Goal: Find specific page/section: Find specific page/section

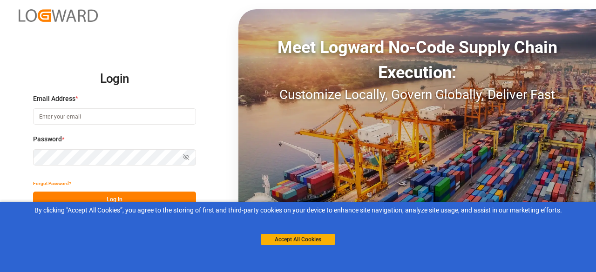
click at [280, 241] on button "Accept All Cookies" at bounding box center [298, 239] width 74 height 11
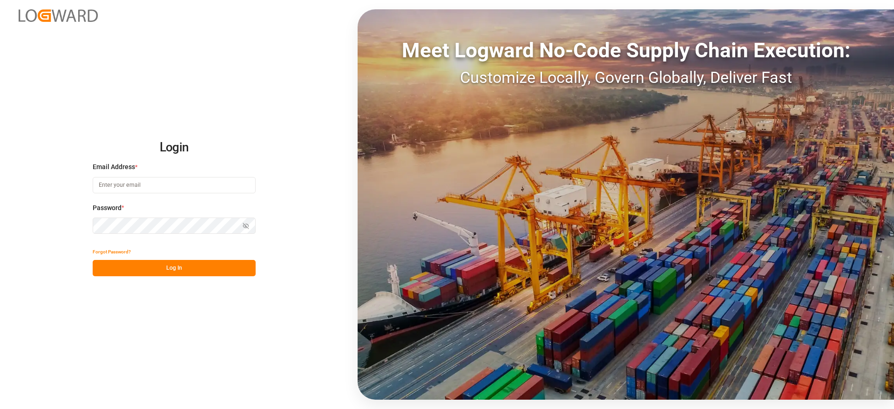
type input "[PERSON_NAME][DOMAIN_NAME][EMAIL_ADDRESS][DOMAIN_NAME]"
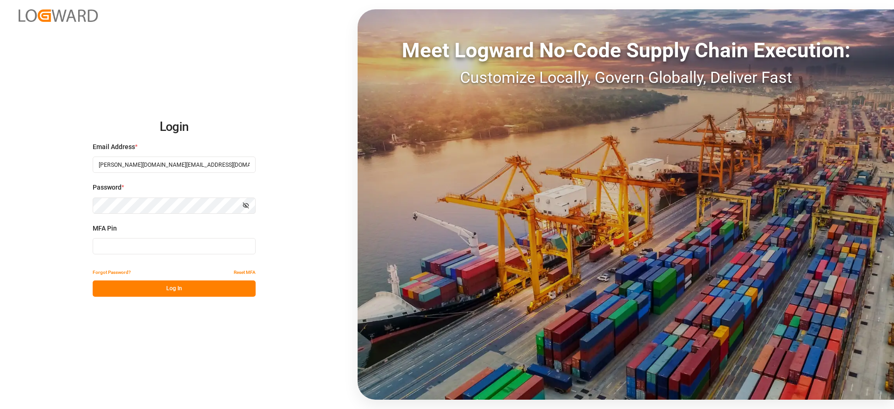
type input "941032"
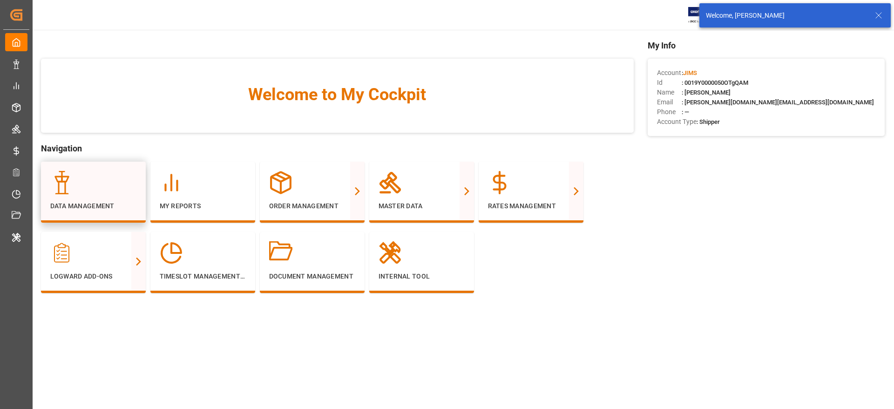
click at [99, 185] on div at bounding box center [93, 182] width 86 height 23
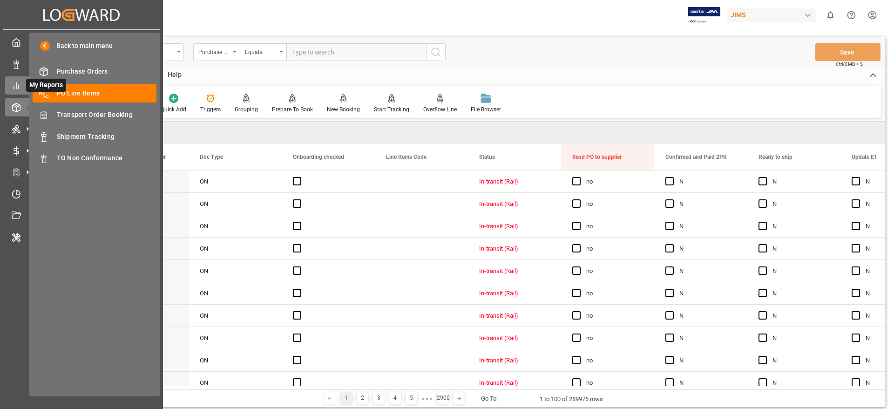
click at [15, 83] on icon at bounding box center [16, 85] width 9 height 9
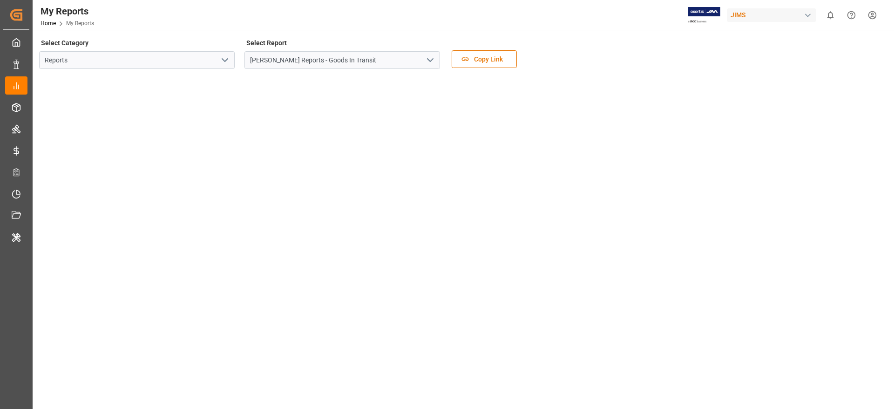
click at [223, 58] on icon "open menu" at bounding box center [224, 59] width 11 height 11
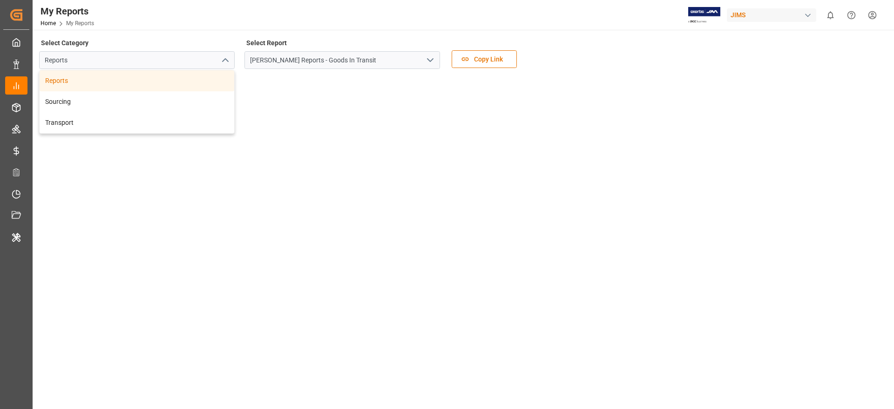
click at [428, 55] on icon "open menu" at bounding box center [430, 59] width 11 height 11
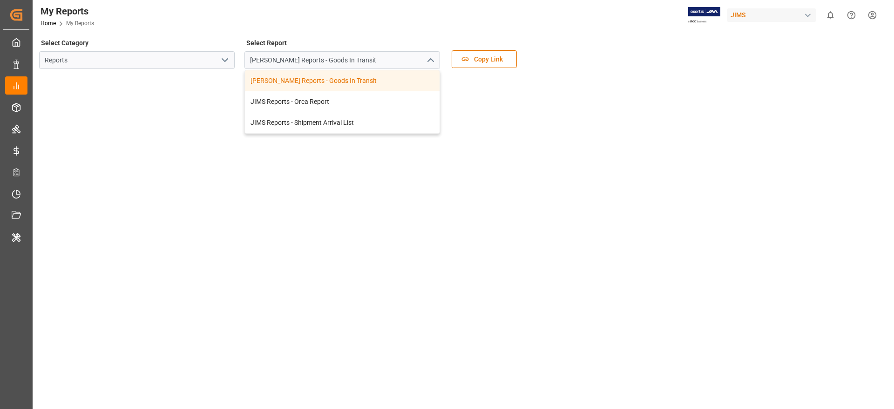
click at [222, 59] on icon "open menu" at bounding box center [224, 59] width 11 height 11
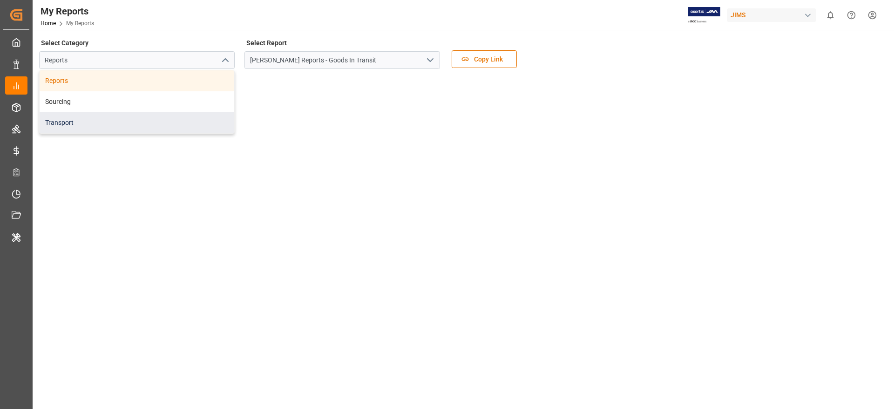
click at [102, 120] on div "Transport" at bounding box center [137, 122] width 195 height 21
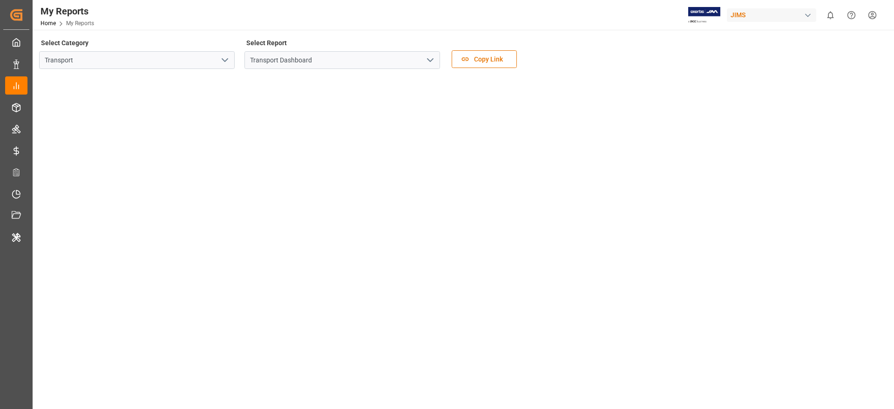
click at [430, 61] on icon "open menu" at bounding box center [430, 59] width 11 height 11
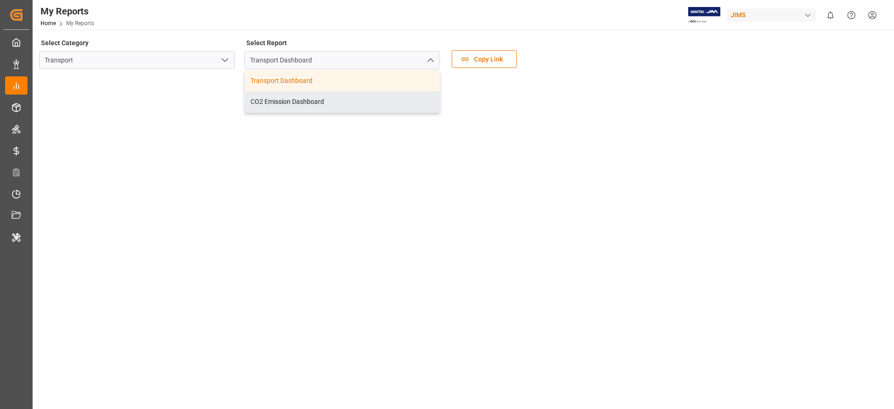
click at [225, 62] on icon "open menu" at bounding box center [224, 59] width 11 height 11
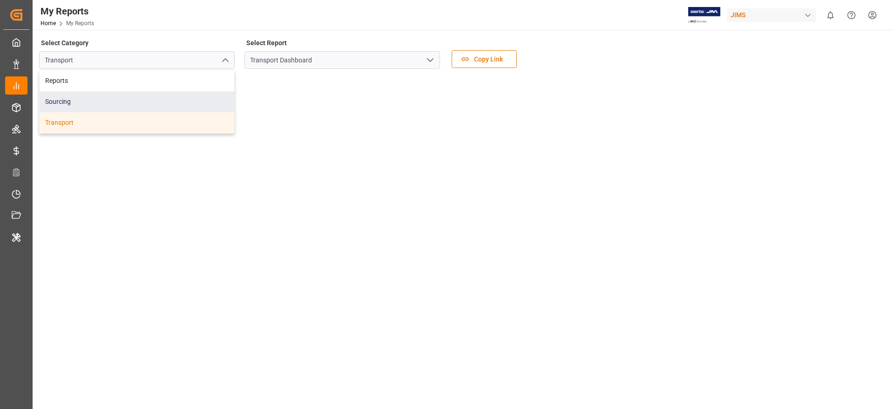
click at [67, 101] on div "Sourcing" at bounding box center [137, 101] width 195 height 21
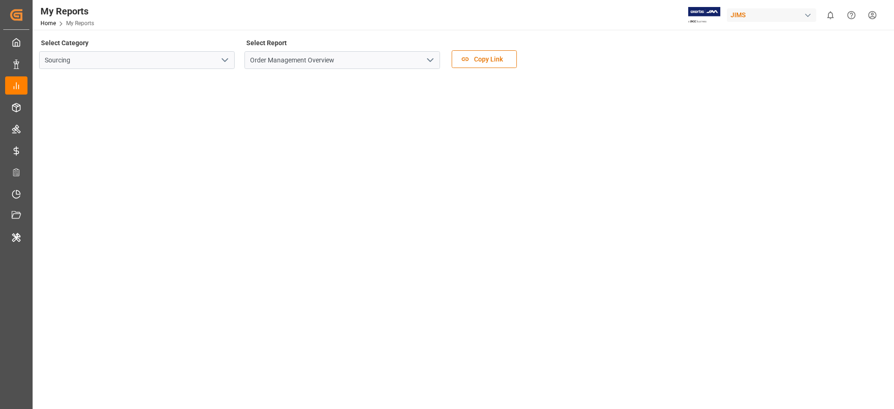
click at [426, 60] on icon "open menu" at bounding box center [430, 59] width 11 height 11
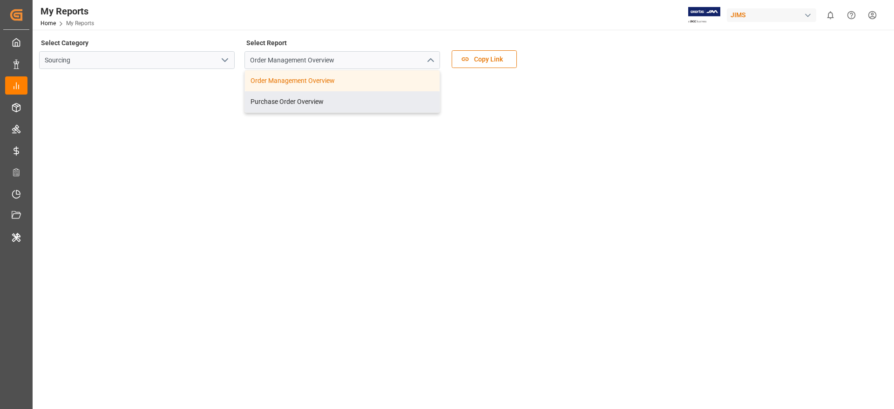
click at [226, 62] on icon "open menu" at bounding box center [224, 59] width 11 height 11
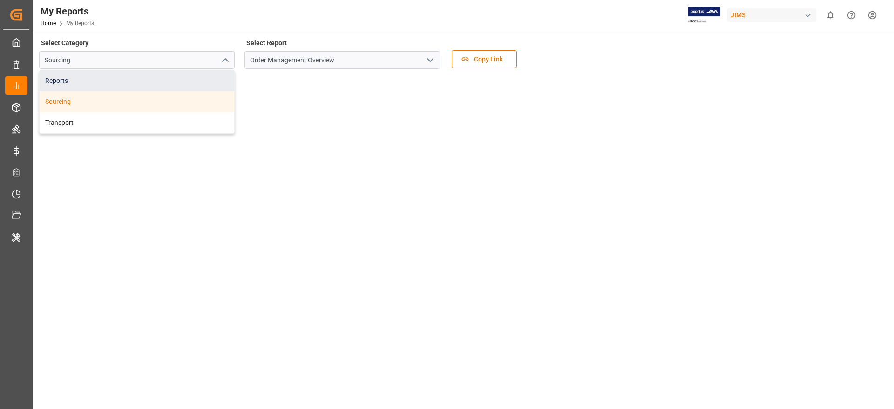
click at [112, 75] on div "Reports" at bounding box center [137, 80] width 195 height 21
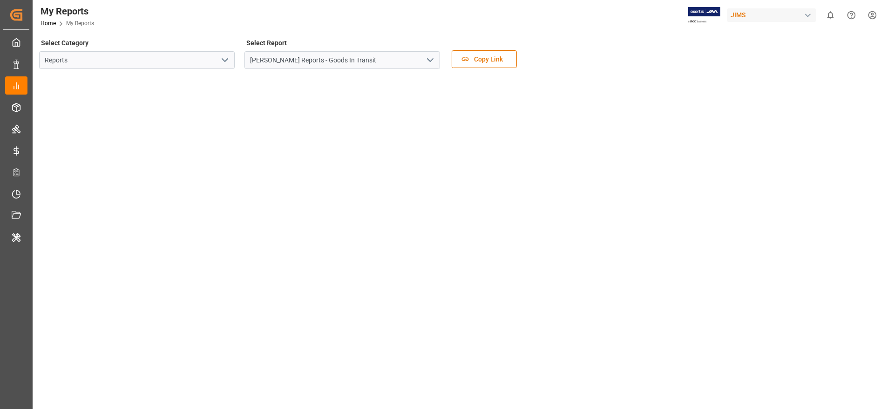
click at [230, 61] on icon "open menu" at bounding box center [224, 59] width 11 height 11
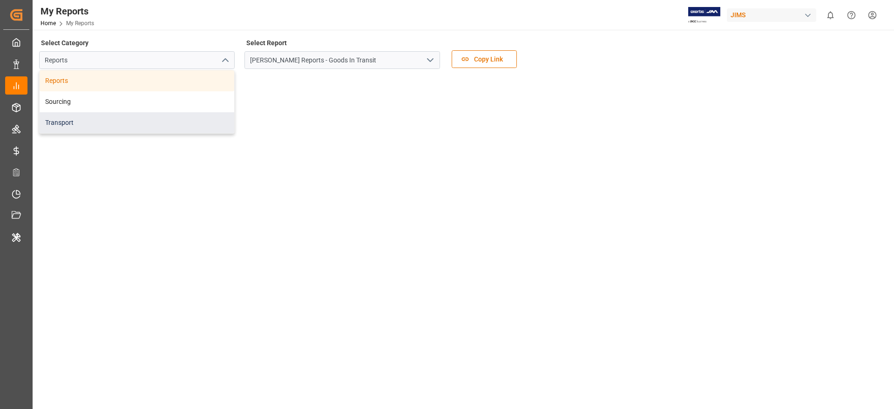
click at [109, 120] on div "Transport" at bounding box center [137, 122] width 195 height 21
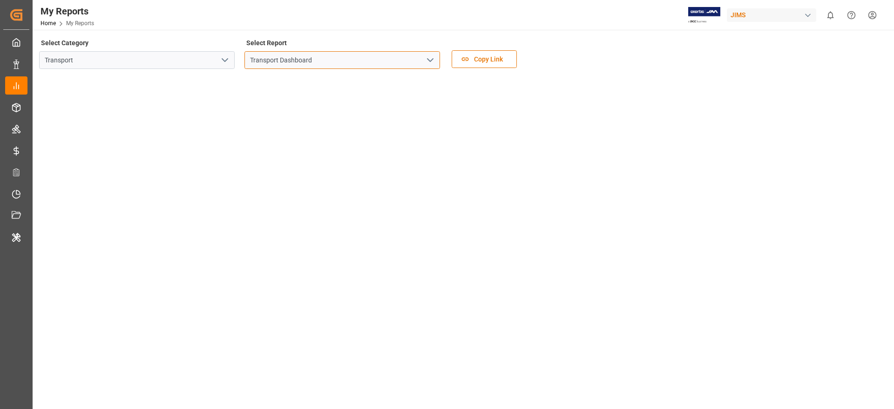
click at [436, 56] on input "Transport Dashboard" at bounding box center [342, 60] width 196 height 18
click at [427, 58] on icon "open menu" at bounding box center [430, 59] width 11 height 11
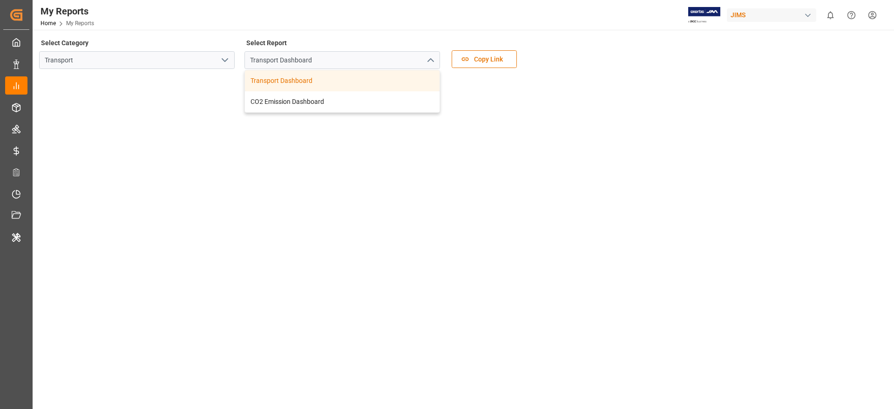
click at [223, 61] on icon "open menu" at bounding box center [224, 59] width 11 height 11
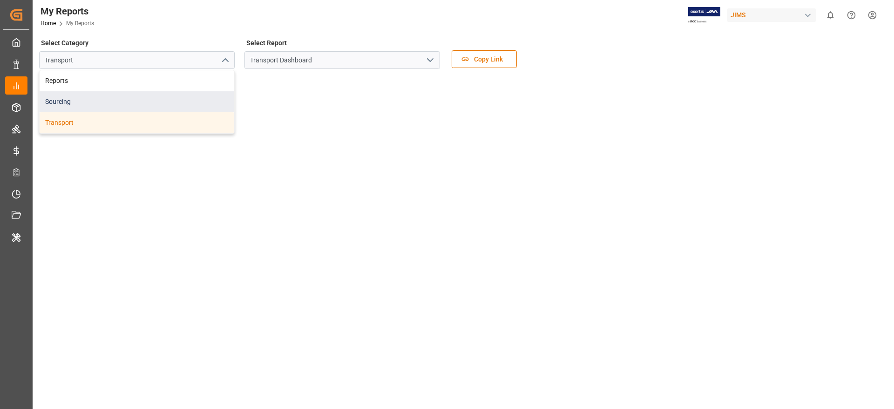
click at [99, 97] on div "Sourcing" at bounding box center [137, 101] width 195 height 21
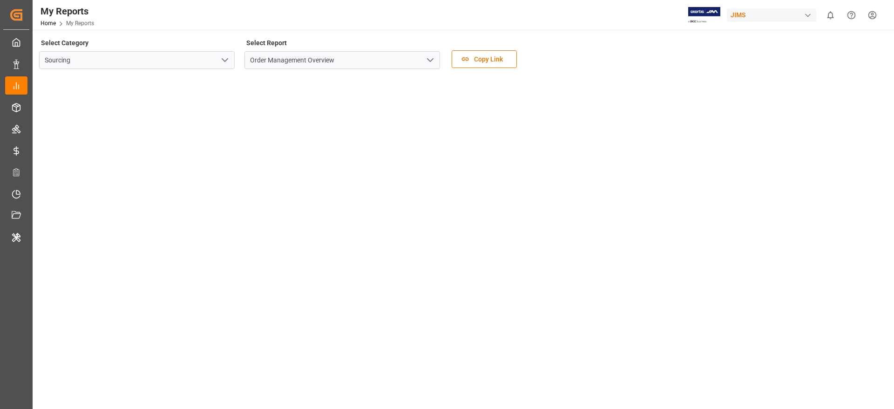
click at [221, 54] on icon "open menu" at bounding box center [224, 59] width 11 height 11
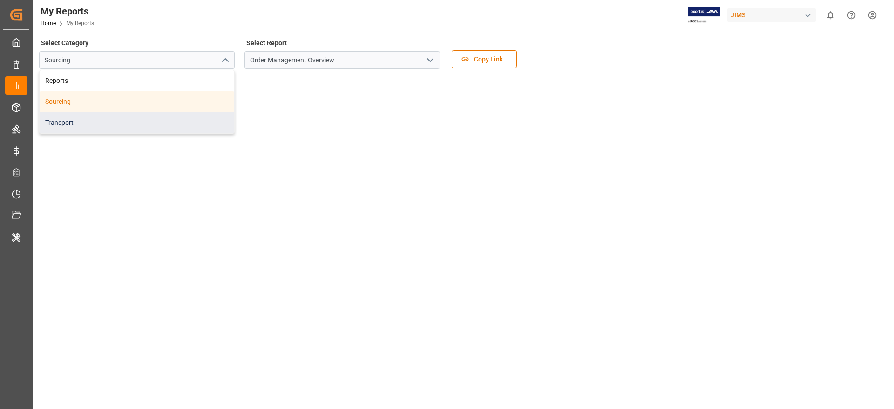
click at [65, 120] on div "Transport" at bounding box center [137, 122] width 195 height 21
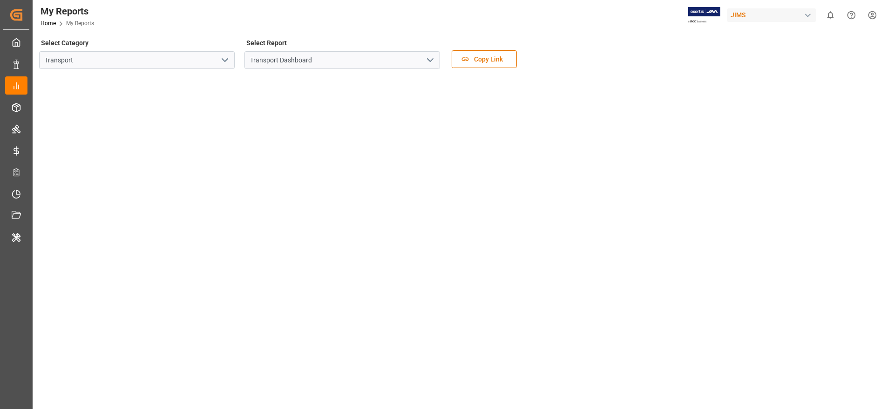
click at [229, 60] on icon "open menu" at bounding box center [224, 59] width 11 height 11
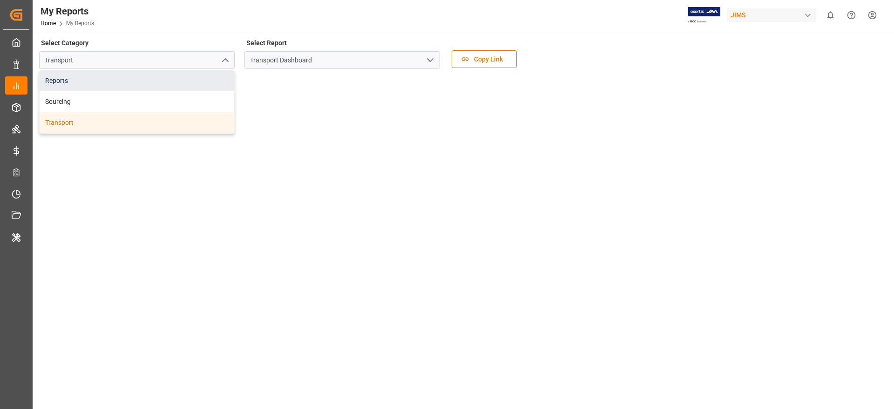
click at [108, 84] on div "Reports" at bounding box center [137, 80] width 195 height 21
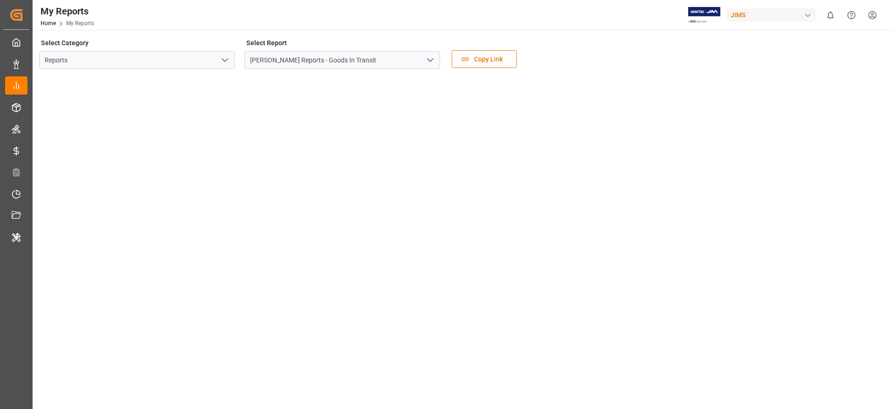
click at [433, 62] on icon "open menu" at bounding box center [430, 59] width 11 height 11
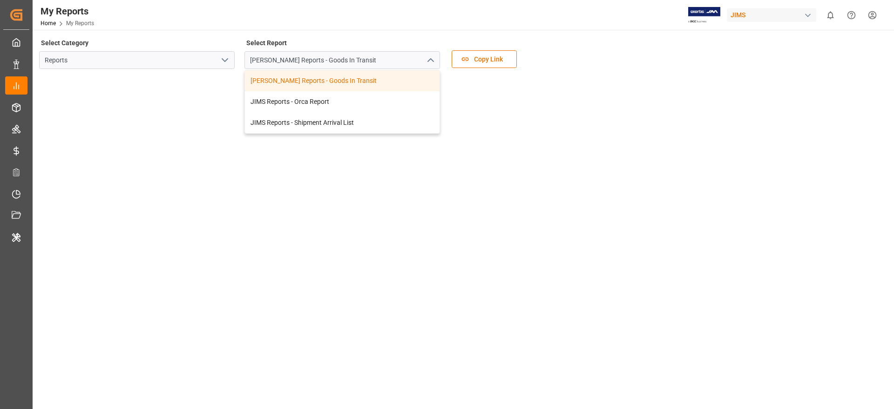
click at [221, 64] on icon "open menu" at bounding box center [224, 59] width 11 height 11
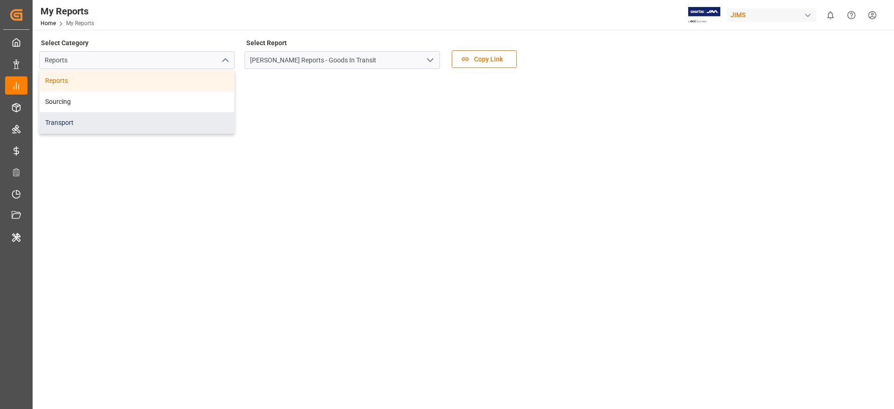
click at [81, 128] on div "Transport" at bounding box center [137, 122] width 195 height 21
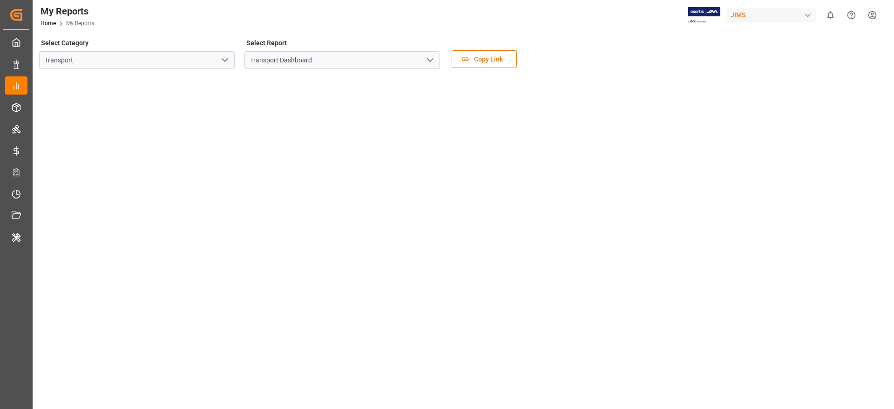
click at [431, 56] on icon "open menu" at bounding box center [430, 59] width 11 height 11
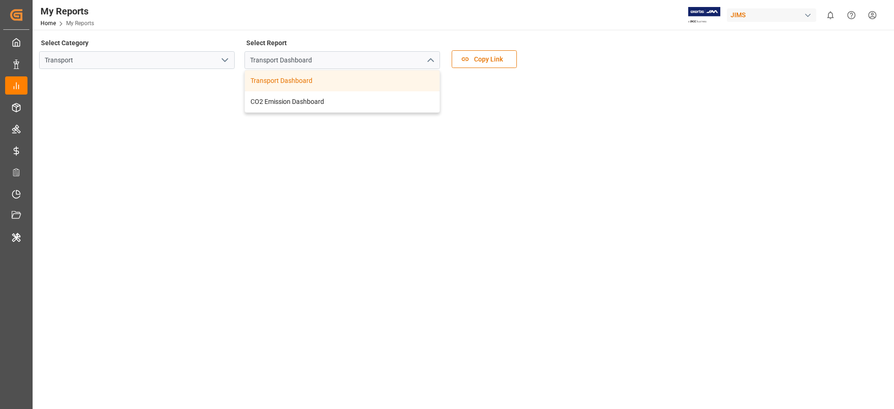
click at [223, 60] on polyline "open menu" at bounding box center [225, 60] width 6 height 3
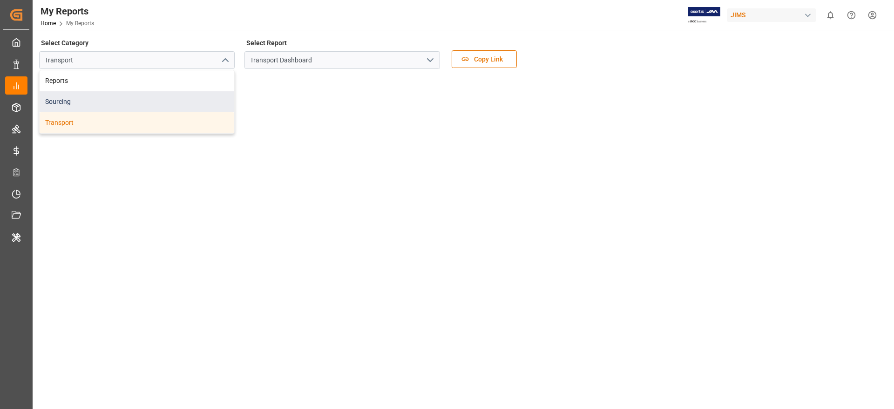
click at [90, 99] on div "Sourcing" at bounding box center [137, 101] width 195 height 21
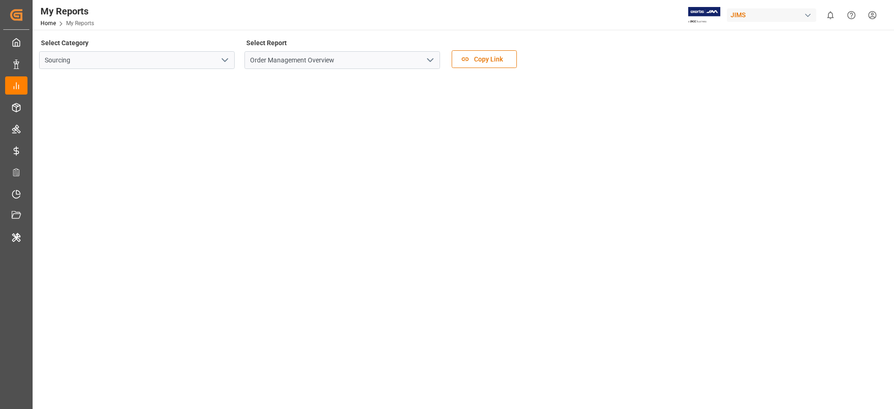
click at [435, 56] on icon "open menu" at bounding box center [430, 59] width 11 height 11
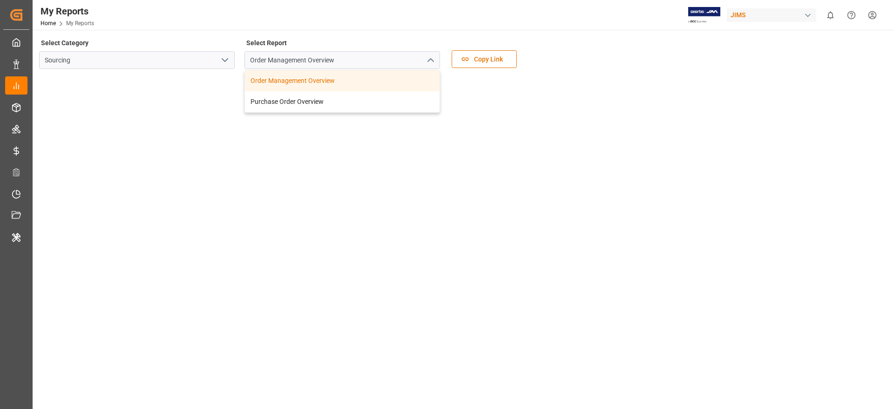
click at [596, 137] on tableau-viz at bounding box center [462, 215] width 845 height 279
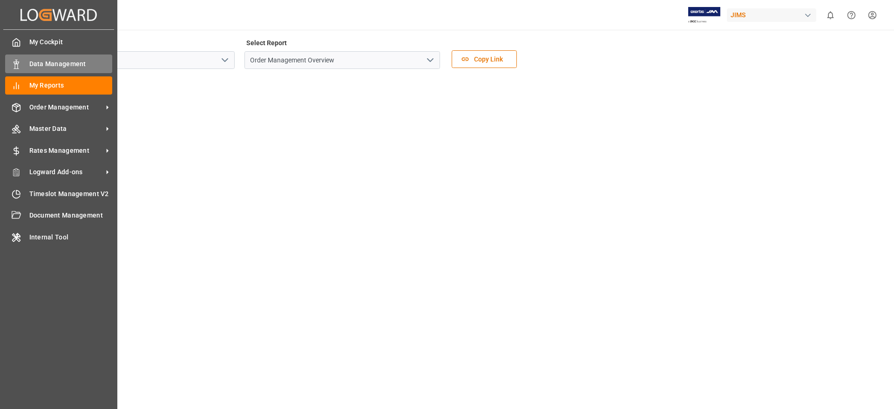
click at [39, 55] on div "Data Management Data Management" at bounding box center [58, 63] width 107 height 18
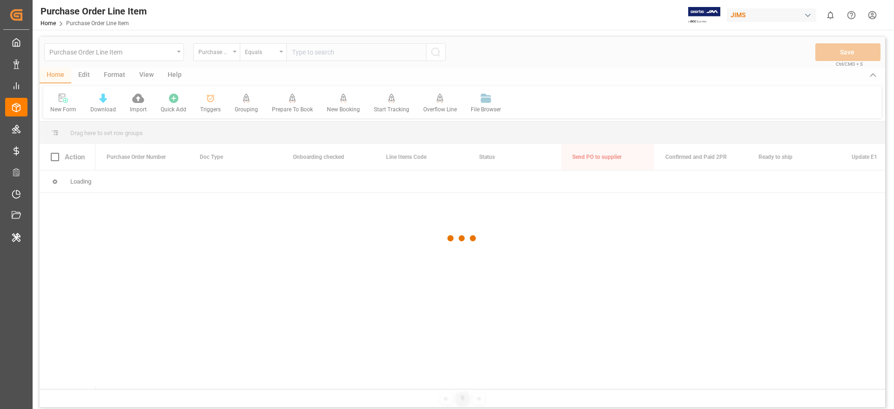
click at [181, 53] on div at bounding box center [463, 238] width 846 height 403
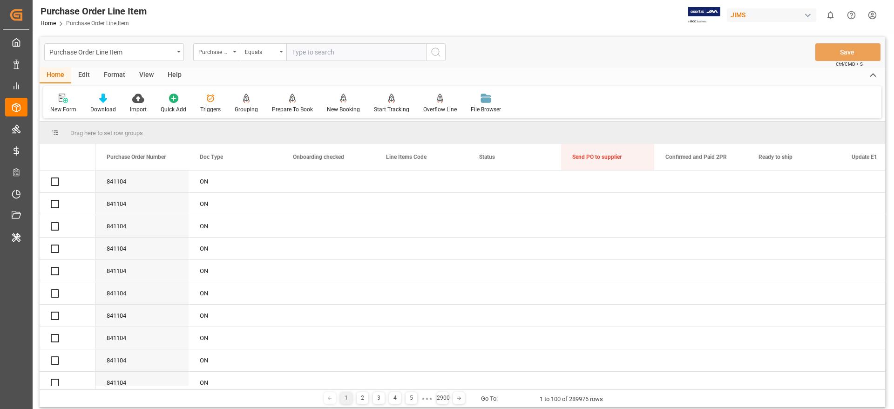
click at [181, 53] on div "Purchase Order Line Item" at bounding box center [114, 52] width 140 height 18
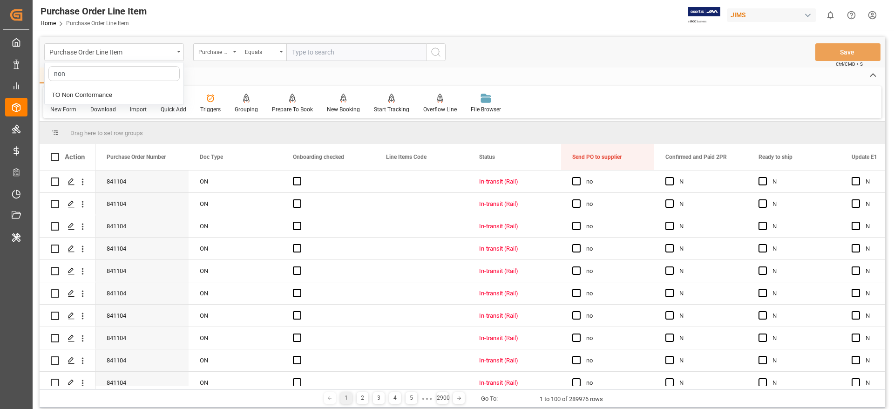
click at [89, 71] on input "non" at bounding box center [113, 73] width 131 height 15
click at [72, 70] on input "non" at bounding box center [113, 73] width 131 height 15
type input "non"
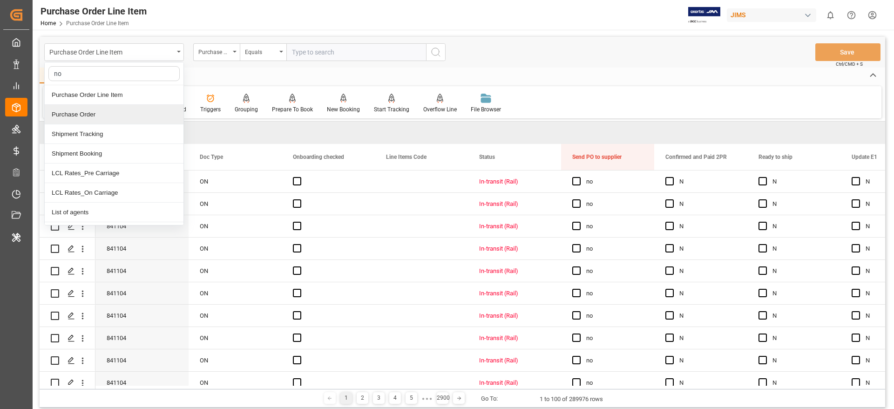
type input "non"
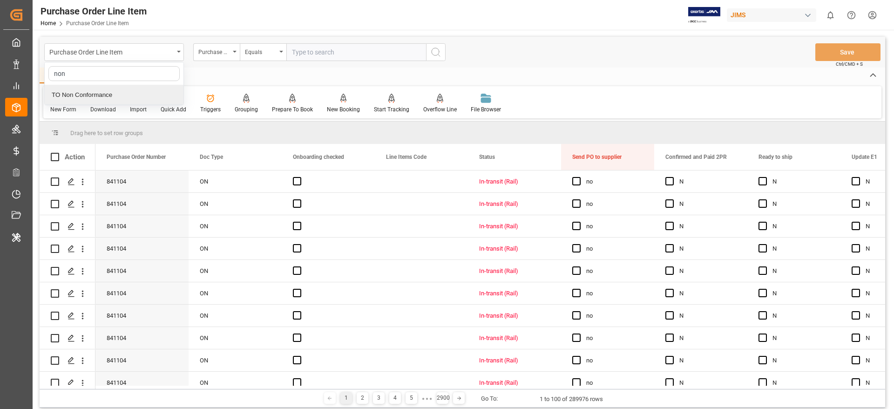
click at [112, 94] on div "TO Non Conformance" at bounding box center [114, 95] width 139 height 20
